Goal: Task Accomplishment & Management: Use online tool/utility

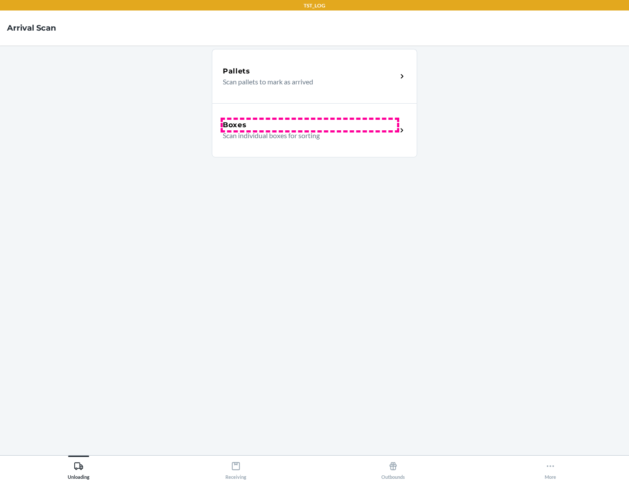
click at [310, 125] on div "Boxes" at bounding box center [310, 125] width 174 height 10
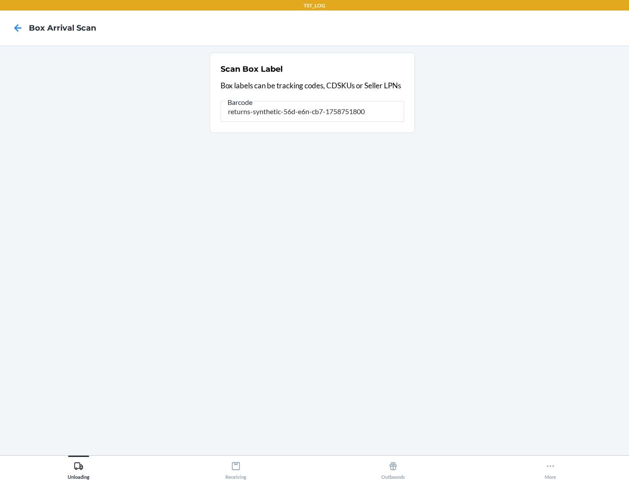
type input "returns-synthetic-56d-e6n-cb7-1758751800"
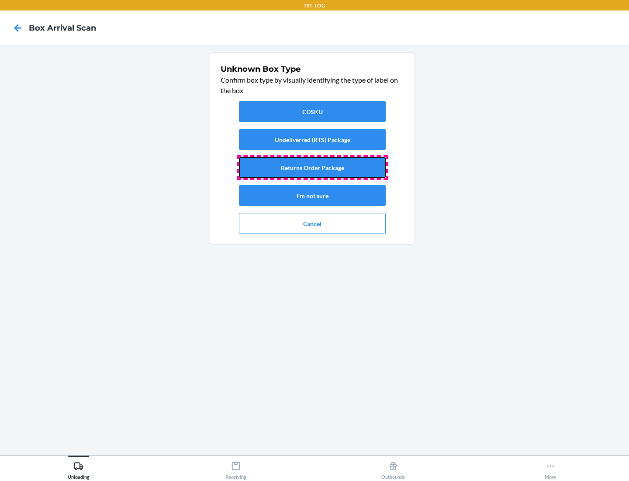
click at [312, 167] on button "Returns Order Package" at bounding box center [312, 167] width 147 height 21
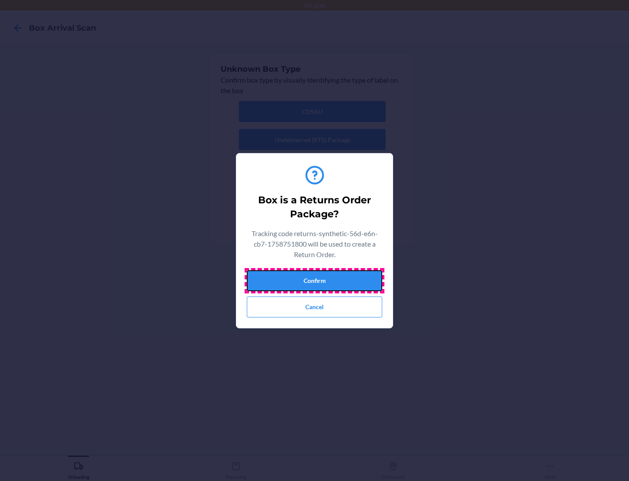
click at [315, 280] on button "Confirm" at bounding box center [314, 280] width 135 height 21
